Goal: Book appointment/travel/reservation

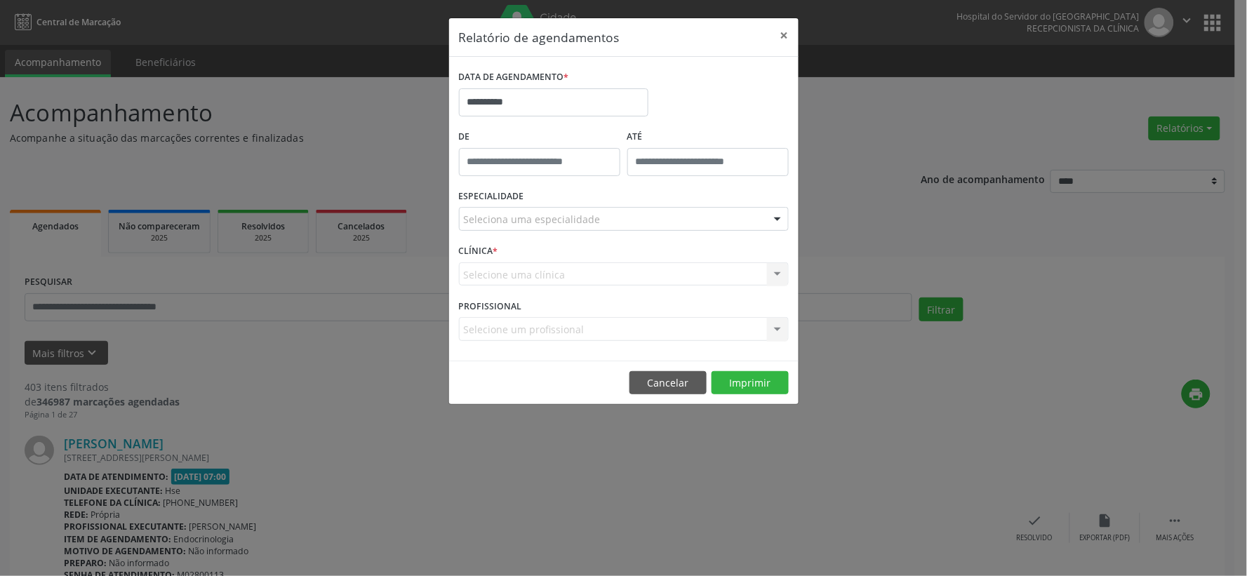
click at [779, 269] on div "Selecione uma clínica Nenhum resultado encontrado para: " " Não há nenhuma opçã…" at bounding box center [624, 274] width 330 height 24
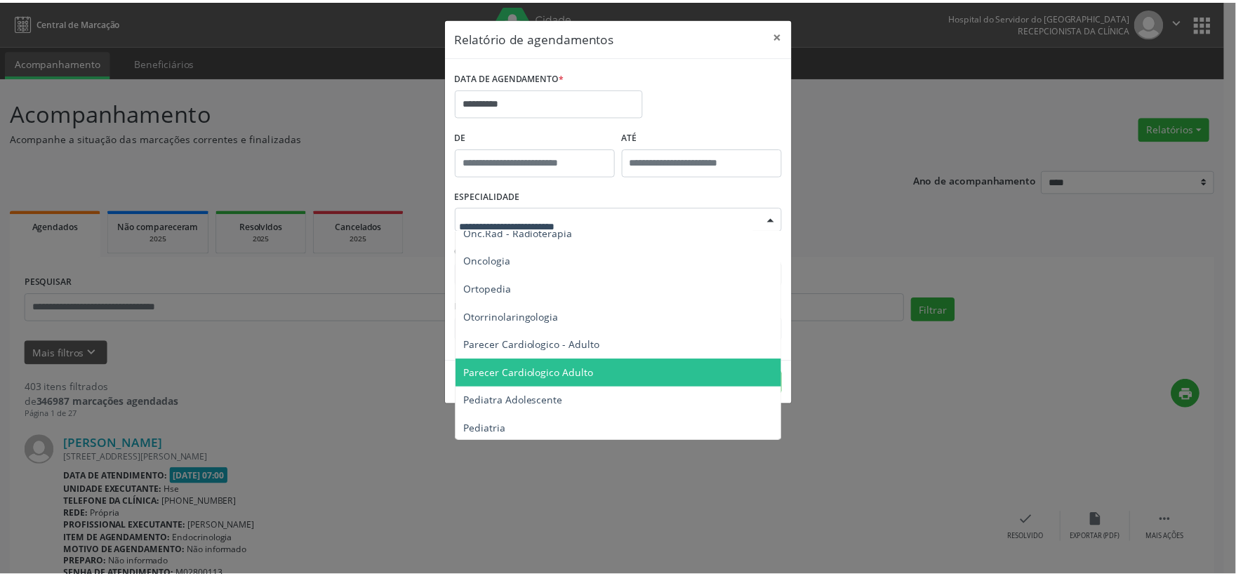
scroll to position [1871, 0]
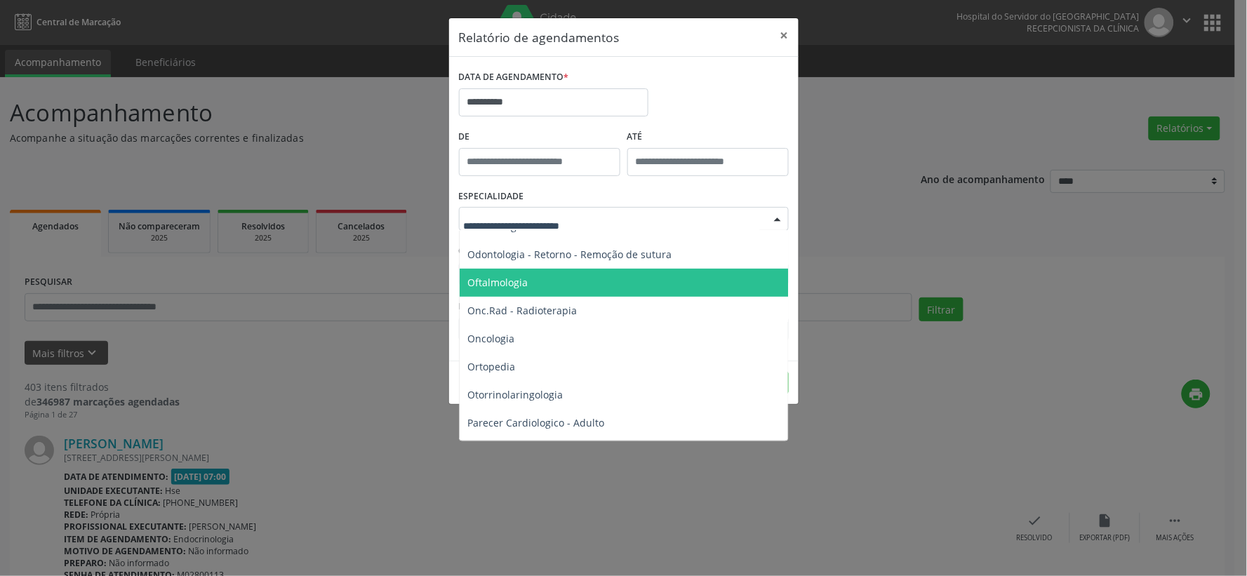
click at [502, 282] on span "Oftalmologia" at bounding box center [498, 282] width 60 height 13
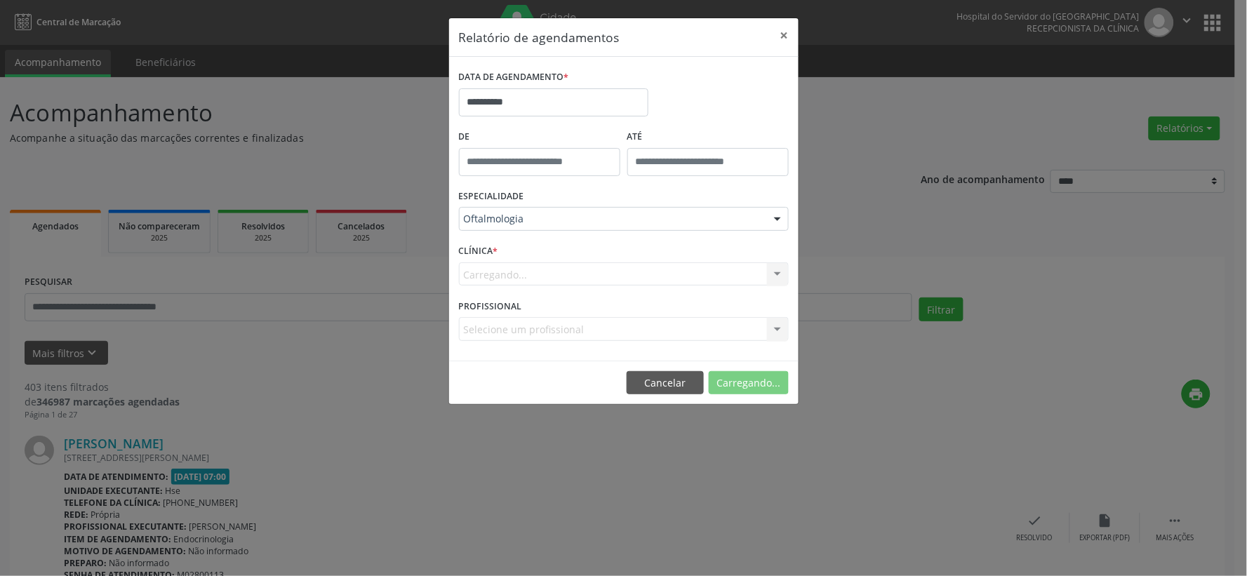
click at [520, 282] on div "Carregando... Nenhum resultado encontrado para: " " Não há nenhuma opção para s…" at bounding box center [624, 274] width 330 height 24
drag, startPoint x: 523, startPoint y: 268, endPoint x: 527, endPoint y: 281, distance: 14.0
click at [524, 268] on div "Carregando... Nenhum resultado encontrado para: " " Não há nenhuma opção para s…" at bounding box center [624, 274] width 330 height 24
drag, startPoint x: 528, startPoint y: 305, endPoint x: 528, endPoint y: 313, distance: 7.7
click at [528, 313] on div "PROFISSIONAL Selecione um profissional Nenhum resultado encontrado para: " " Nã…" at bounding box center [623, 322] width 337 height 55
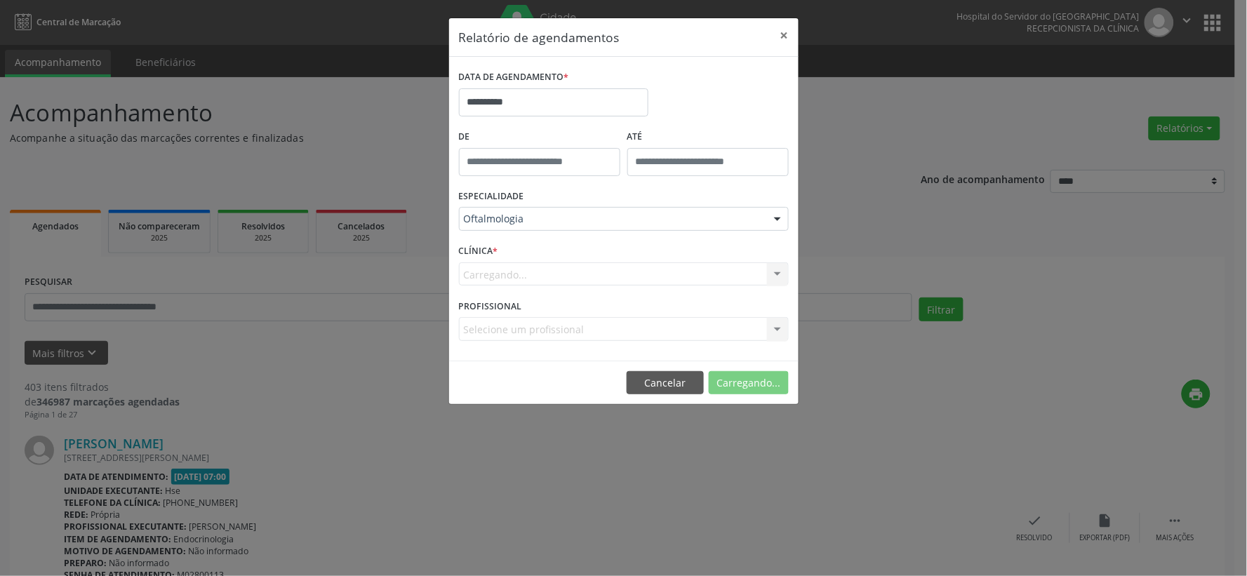
click at [530, 326] on div "Selecione um profissional Nenhum resultado encontrado para: " " Não há nenhuma …" at bounding box center [624, 329] width 330 height 24
click at [774, 327] on div "Selecione um profissional Nenhum resultado encontrado para: " " Não há nenhuma …" at bounding box center [624, 329] width 330 height 24
click at [776, 272] on div "Carregando... Nenhum resultado encontrado para: " " Não há nenhuma opção para s…" at bounding box center [624, 274] width 330 height 24
click at [483, 267] on div "Carregando... Nenhum resultado encontrado para: " " Não há nenhuma opção para s…" at bounding box center [624, 274] width 330 height 24
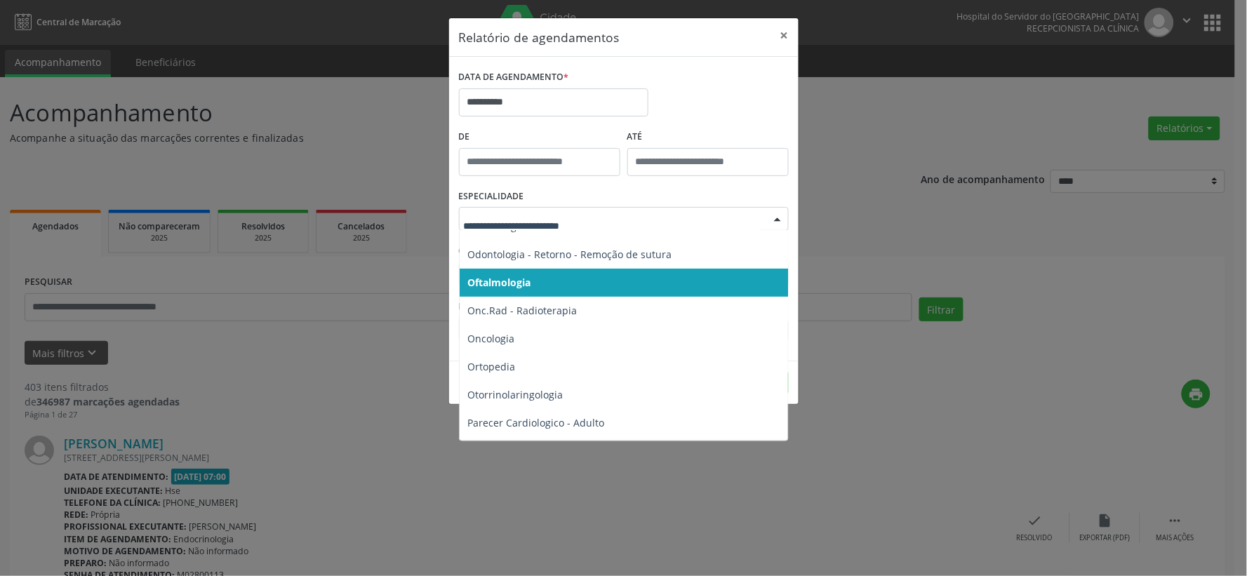
click at [494, 281] on span "Oftalmologia" at bounding box center [499, 282] width 63 height 13
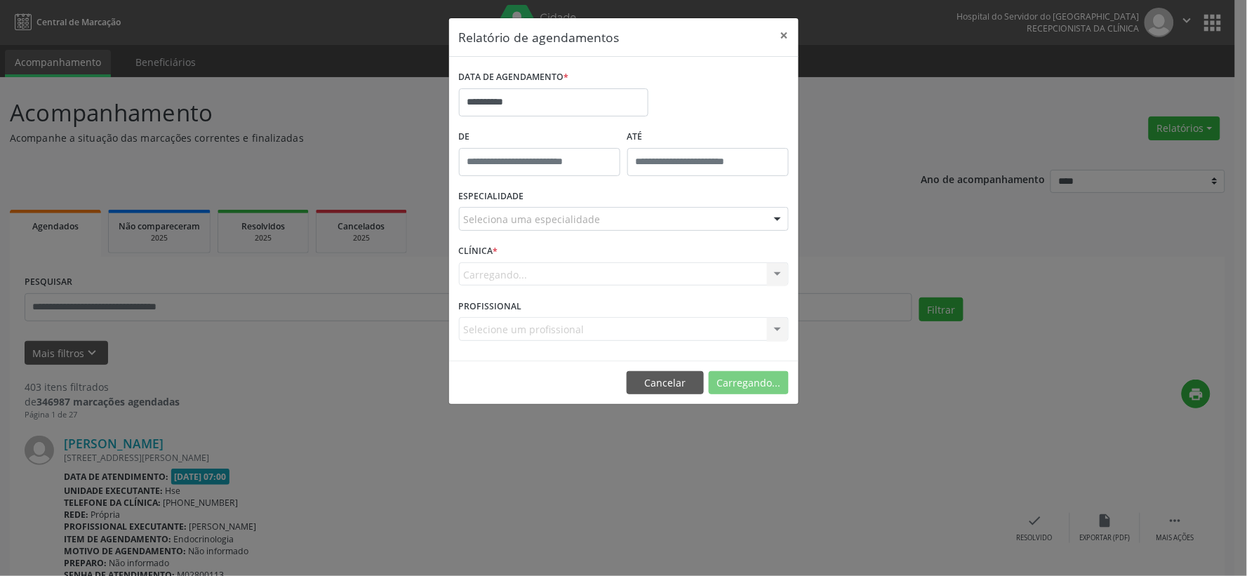
click at [494, 281] on form "**********" at bounding box center [624, 209] width 330 height 284
click at [509, 276] on div "Carregando... Nenhum resultado encontrado para: " " Não há nenhuma opção para s…" at bounding box center [624, 274] width 330 height 24
click at [519, 267] on div "Carregando... Nenhum resultado encontrado para: " " Não há nenhuma opção para s…" at bounding box center [624, 274] width 330 height 24
drag, startPoint x: 495, startPoint y: 258, endPoint x: 564, endPoint y: 260, distance: 68.8
click at [502, 258] on div "CLÍNICA * Carregando... Nenhum resultado encontrado para: " " Não há nenhuma op…" at bounding box center [623, 268] width 337 height 55
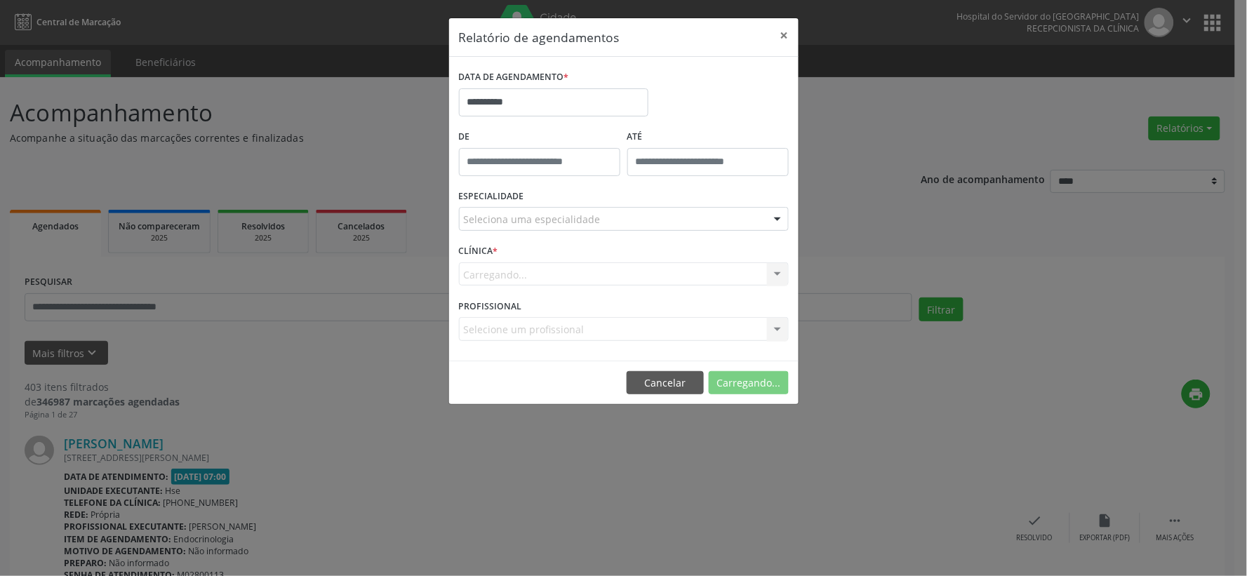
drag, startPoint x: 755, startPoint y: 265, endPoint x: 774, endPoint y: 274, distance: 20.7
click at [768, 272] on div "Carregando... Nenhum resultado encontrado para: " " Não há nenhuma opção para s…" at bounding box center [624, 274] width 330 height 24
click at [780, 272] on div "Carregando... Nenhum resultado encontrado para: " " Não há nenhuma opção para s…" at bounding box center [624, 274] width 330 height 24
click at [780, 29] on button "×" at bounding box center [784, 35] width 28 height 34
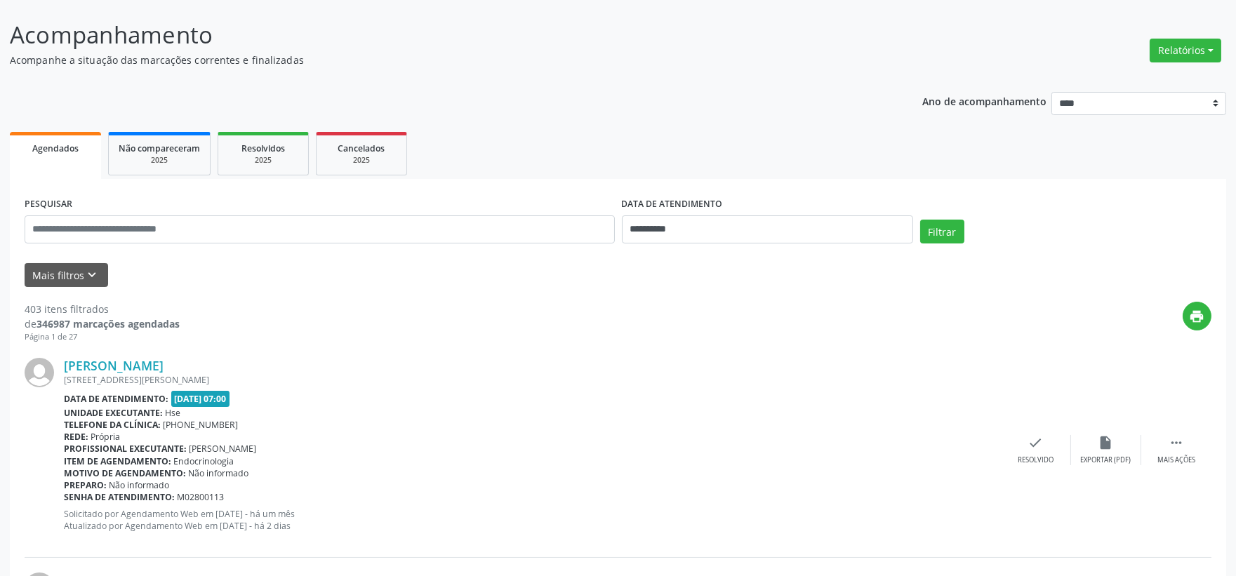
scroll to position [0, 0]
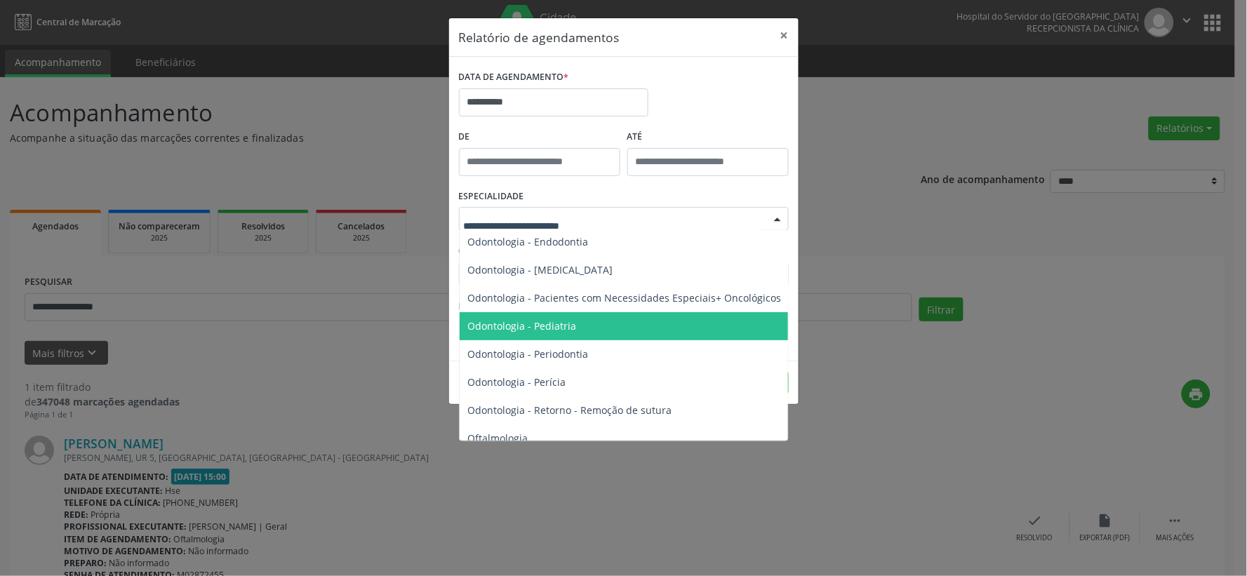
scroll to position [1793, 0]
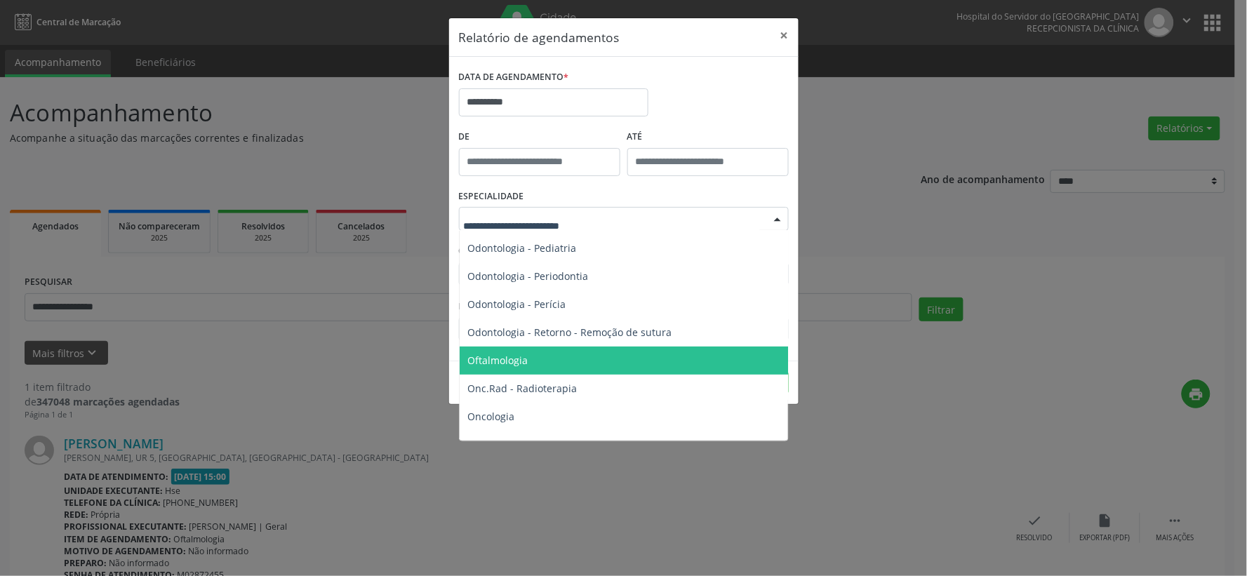
drag, startPoint x: 498, startPoint y: 356, endPoint x: 507, endPoint y: 358, distance: 9.4
click at [500, 363] on span "Oftalmologia" at bounding box center [498, 360] width 60 height 13
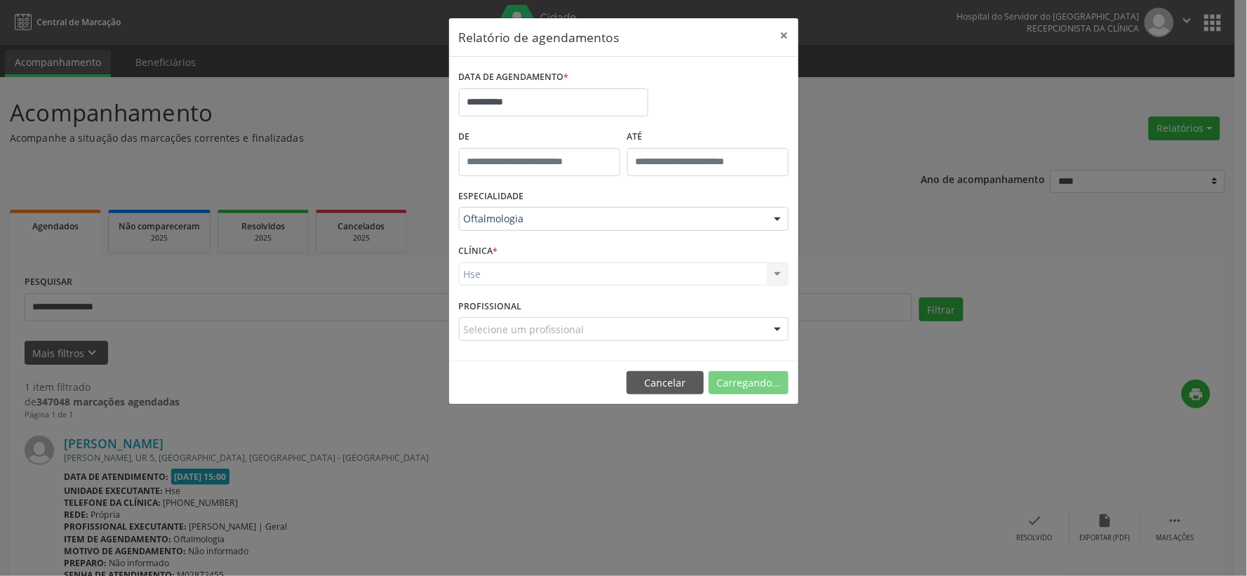
click at [493, 272] on div "Hse Hse Nenhum resultado encontrado para: " " Não há nenhuma opção para ser exi…" at bounding box center [624, 274] width 330 height 24
click at [507, 249] on div "CLÍNICA * Hse Hse Nenhum resultado encontrado para: " " Não há nenhuma opção pa…" at bounding box center [623, 268] width 337 height 55
drag, startPoint x: 505, startPoint y: 284, endPoint x: 539, endPoint y: 274, distance: 35.1
click at [505, 285] on div "Hse Hse Nenhum resultado encontrado para: " " Não há nenhuma opção para ser exi…" at bounding box center [624, 274] width 330 height 24
drag, startPoint x: 563, startPoint y: 269, endPoint x: 599, endPoint y: 265, distance: 36.1
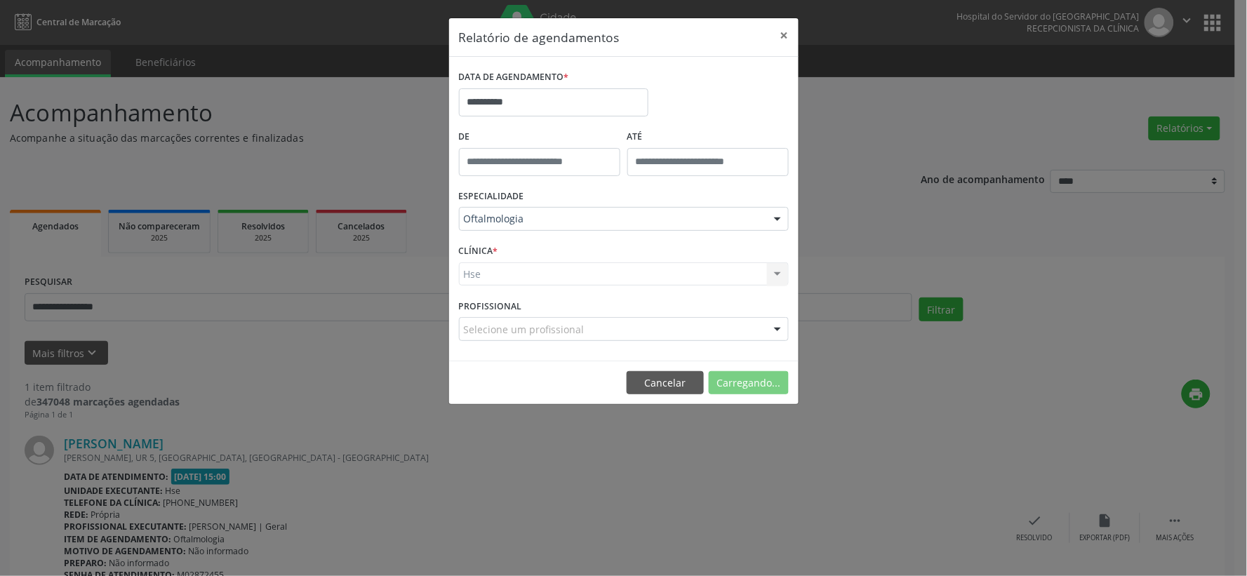
click at [570, 269] on div "Hse Hse Nenhum resultado encontrado para: " " Não há nenhuma opção para ser exi…" at bounding box center [624, 274] width 330 height 24
drag, startPoint x: 610, startPoint y: 267, endPoint x: 728, endPoint y: 260, distance: 118.0
click at [663, 267] on div "Hse Hse Nenhum resultado encontrado para: " " Não há nenhuma opção para ser exi…" at bounding box center [624, 274] width 330 height 24
drag, startPoint x: 777, startPoint y: 270, endPoint x: 508, endPoint y: 270, distance: 268.7
click at [776, 270] on div "Hse Hse Nenhum resultado encontrado para: " " Não há nenhuma opção para ser exi…" at bounding box center [624, 274] width 330 height 24
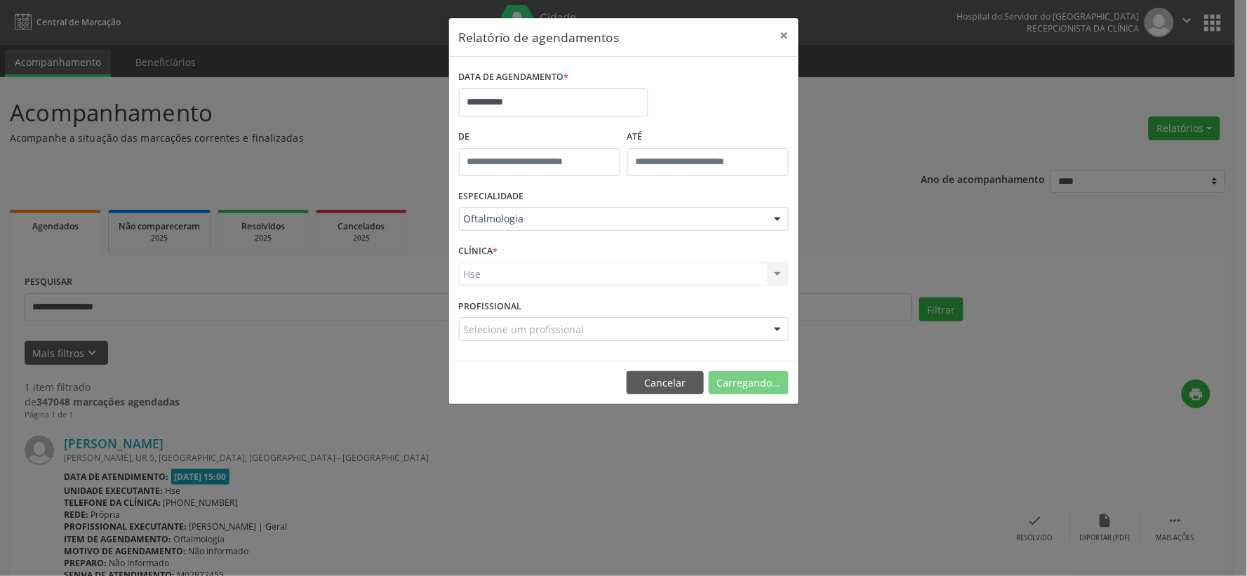
click at [485, 244] on label "CLÍNICA *" at bounding box center [478, 252] width 39 height 22
click at [510, 243] on div "CLÍNICA * Hse Hse Nenhum resultado encontrado para: " " Não há nenhuma opção pa…" at bounding box center [623, 268] width 337 height 55
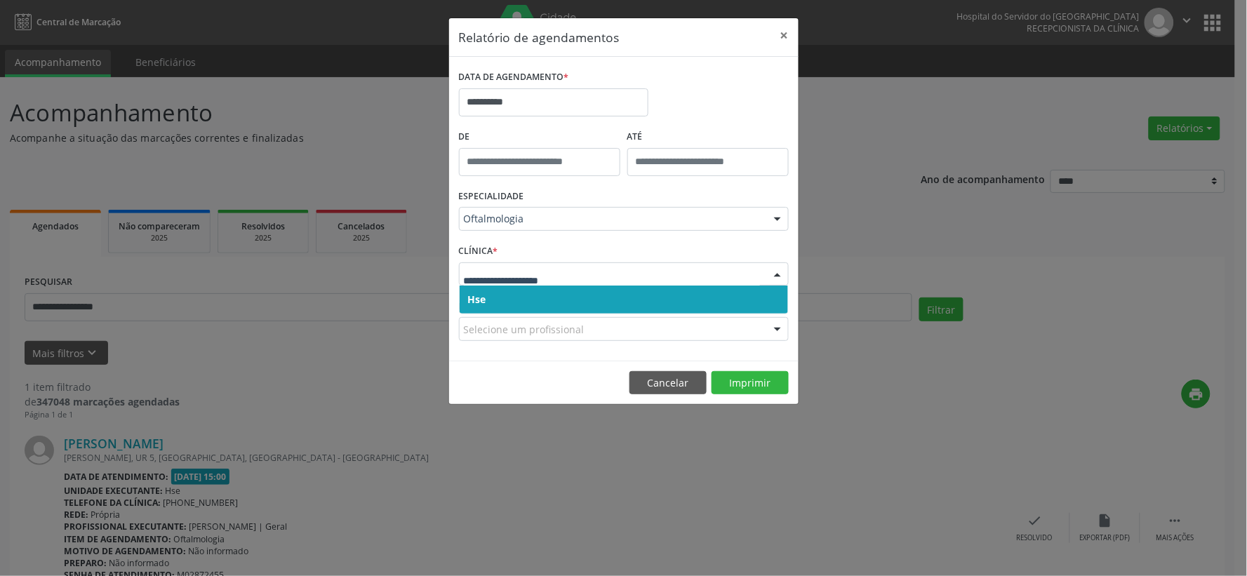
click at [520, 305] on span "Hse" at bounding box center [624, 300] width 328 height 28
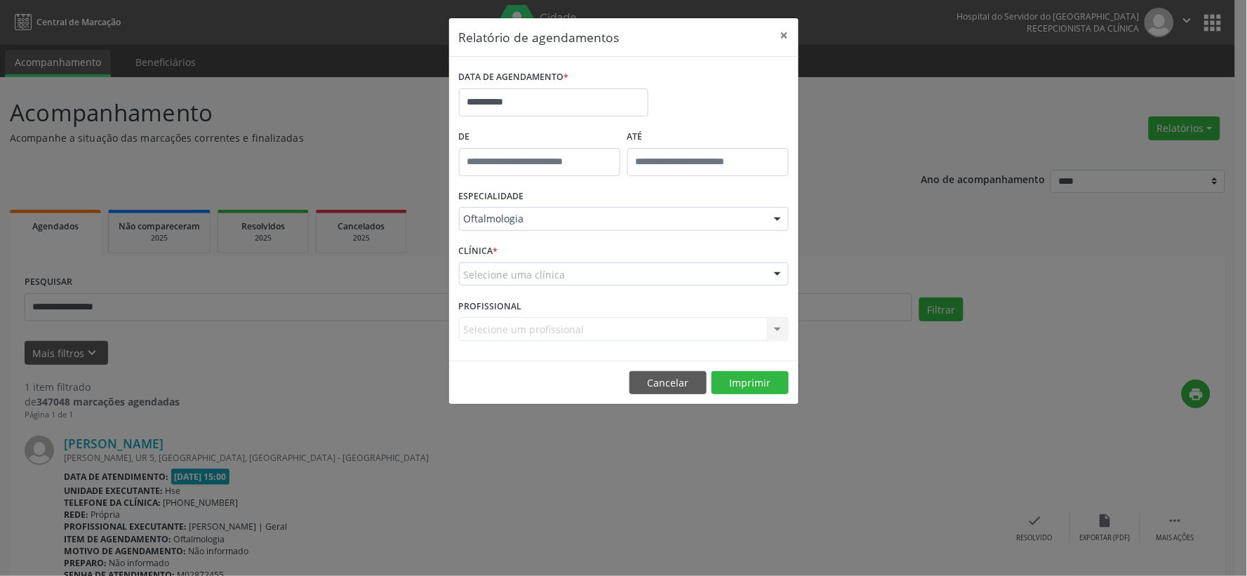
click at [519, 286] on div "CLÍNICA * Selecione uma clínica Hse Nenhum resultado encontrado para: " " Não h…" at bounding box center [623, 268] width 337 height 55
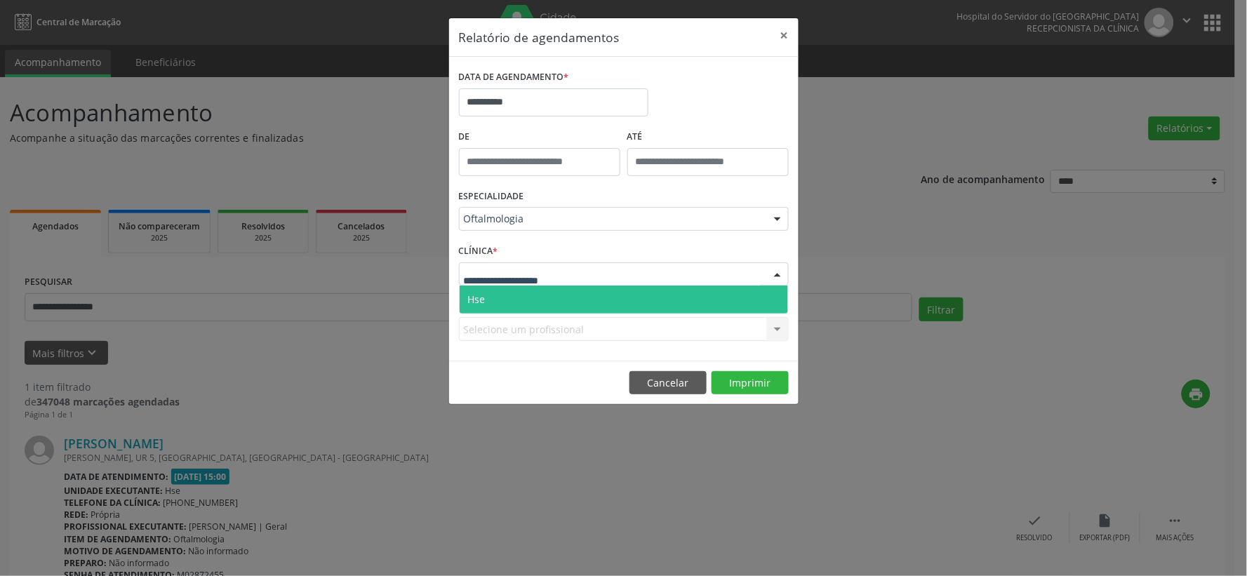
drag, startPoint x: 518, startPoint y: 274, endPoint x: 523, endPoint y: 300, distance: 25.9
click at [523, 300] on span "Hse" at bounding box center [624, 300] width 328 height 28
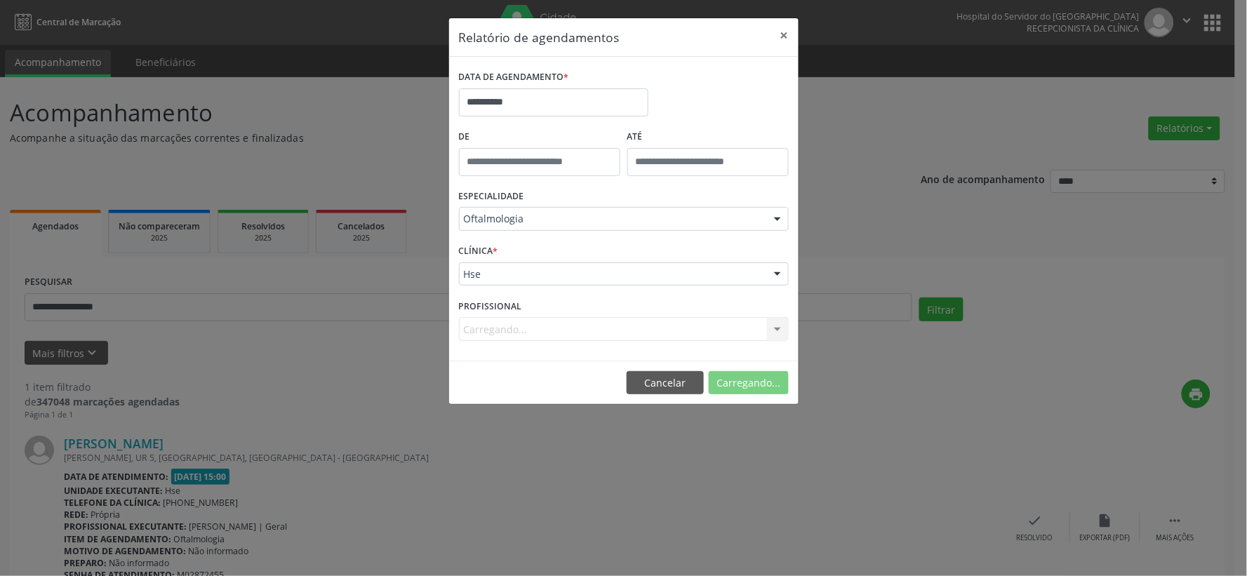
click at [525, 324] on div "Carregando... Nenhum resultado encontrado para: " " Não há nenhuma opção para s…" at bounding box center [624, 329] width 330 height 24
click at [774, 327] on div "Carregando... Nenhum resultado encontrado para: " " Não há nenhuma opção para s…" at bounding box center [624, 329] width 330 height 24
click at [501, 328] on div "Carregando... Nenhum resultado encontrado para: " " Não há nenhuma opção para s…" at bounding box center [624, 329] width 330 height 24
click at [775, 328] on div "Carregando... Nenhum resultado encontrado para: " " Não há nenhuma opção para s…" at bounding box center [624, 329] width 330 height 24
drag, startPoint x: 490, startPoint y: 316, endPoint x: 798, endPoint y: 260, distance: 313.9
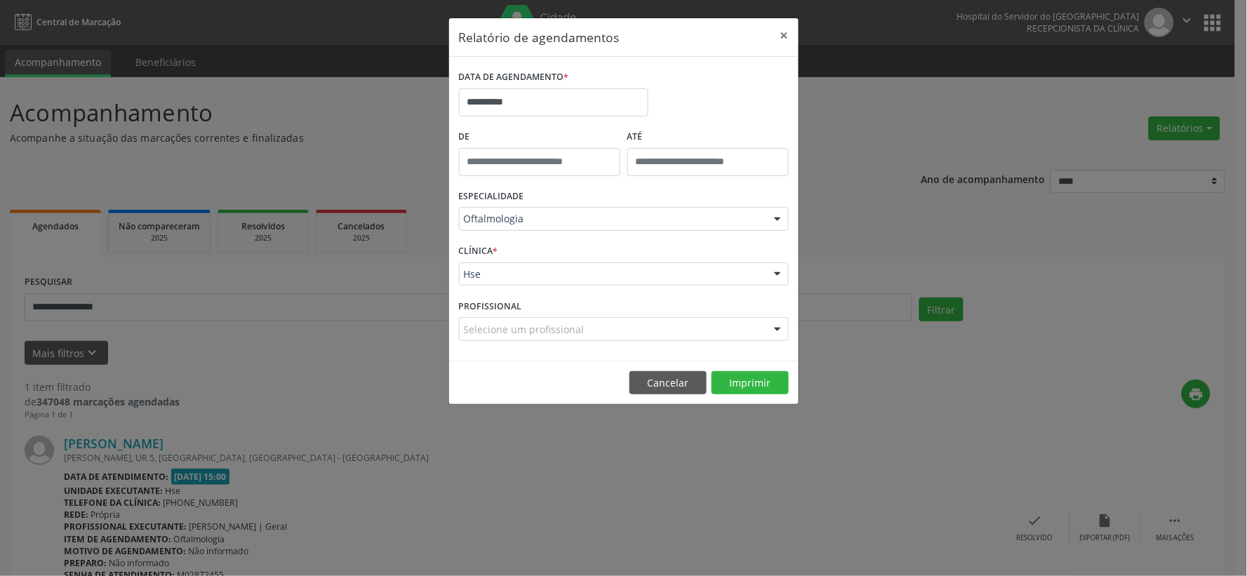
click at [798, 260] on div "**********" at bounding box center [623, 288] width 1247 height 576
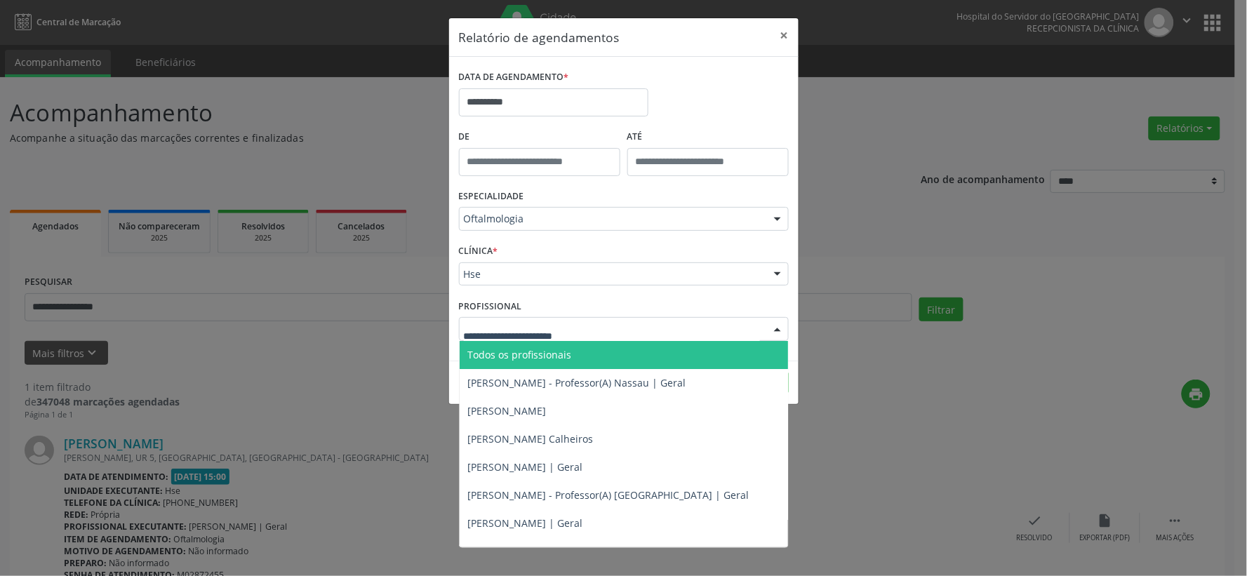
drag, startPoint x: 492, startPoint y: 337, endPoint x: 492, endPoint y: 328, distance: 9.8
click at [492, 337] on div at bounding box center [624, 329] width 330 height 24
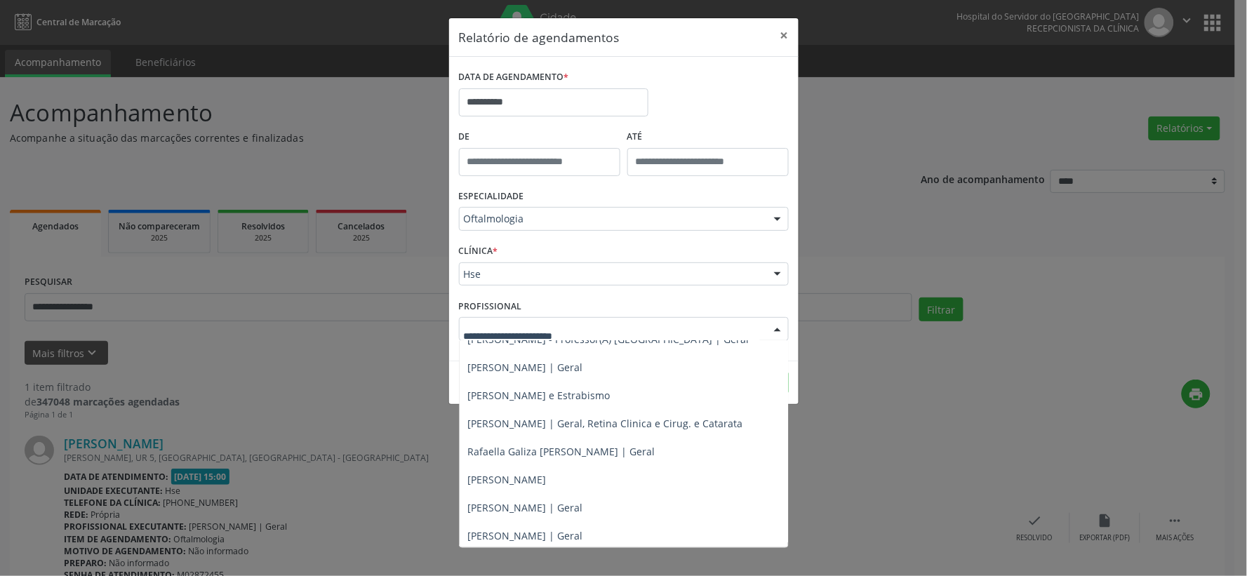
scroll to position [158, 0]
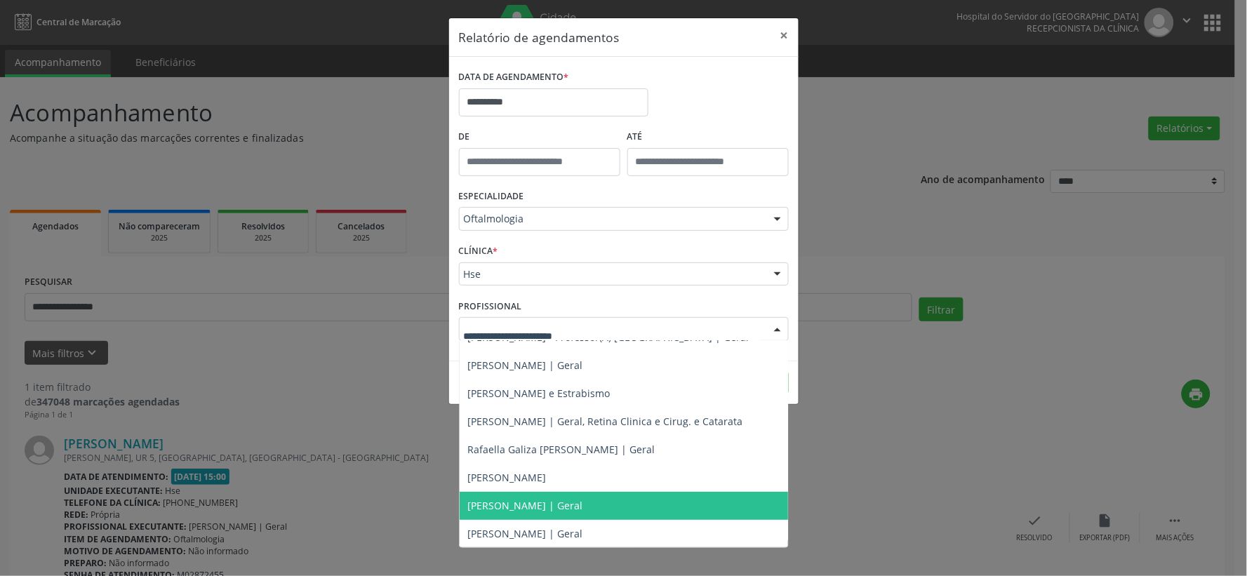
click at [507, 502] on span "[PERSON_NAME] | Geral" at bounding box center [525, 505] width 115 height 13
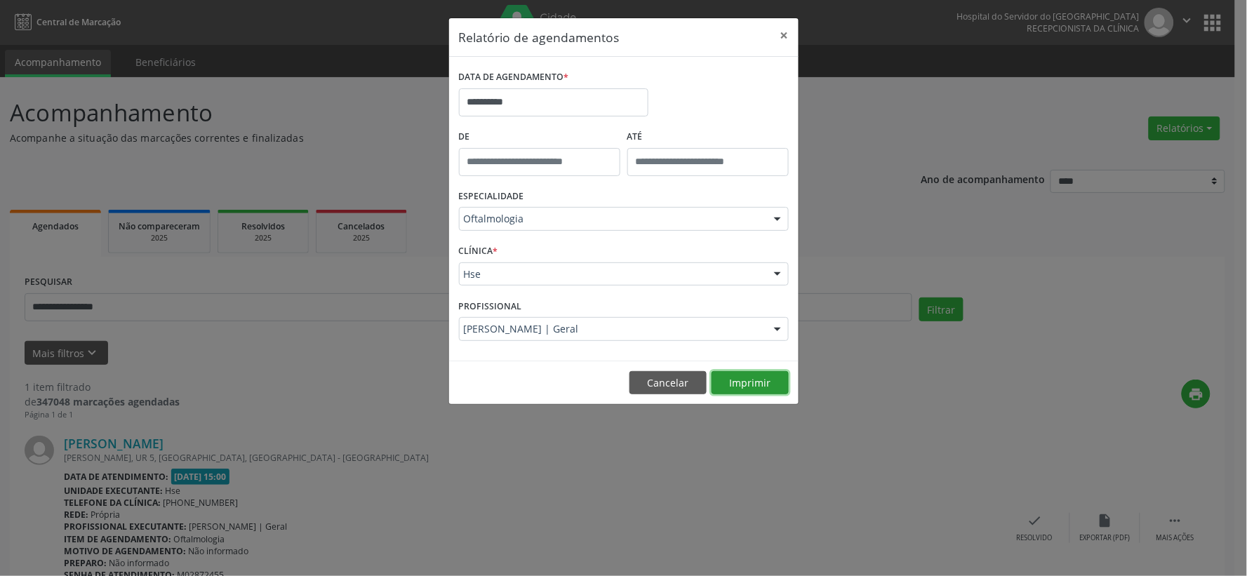
click at [752, 381] on button "Imprimir" at bounding box center [749, 383] width 77 height 24
